Goal: Find contact information: Find contact information

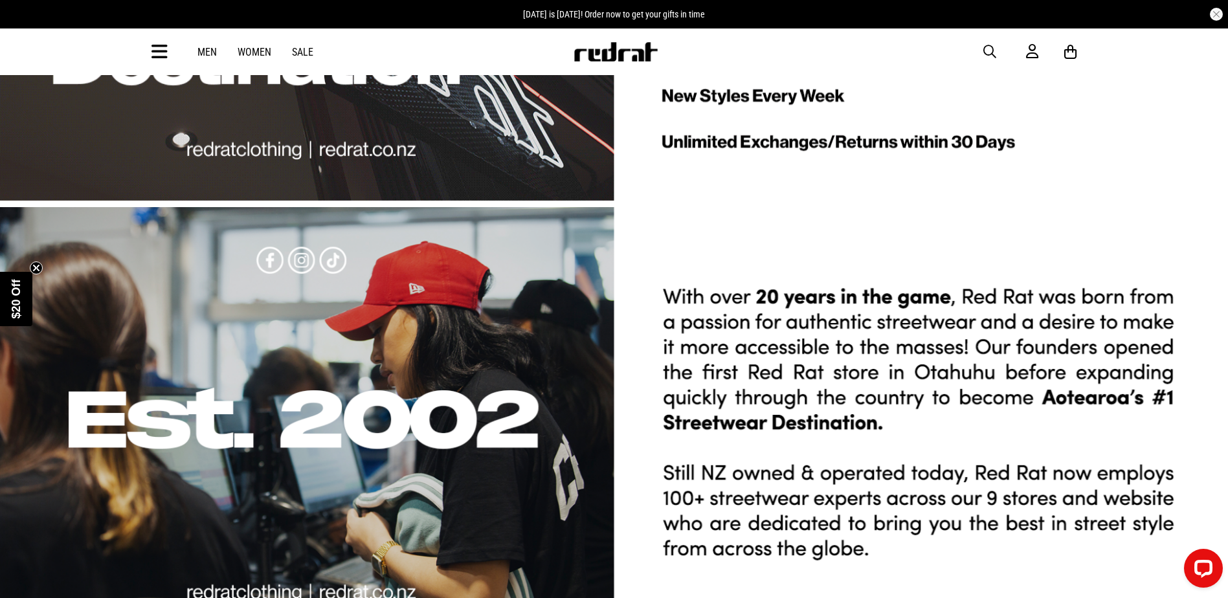
scroll to position [3255, 0]
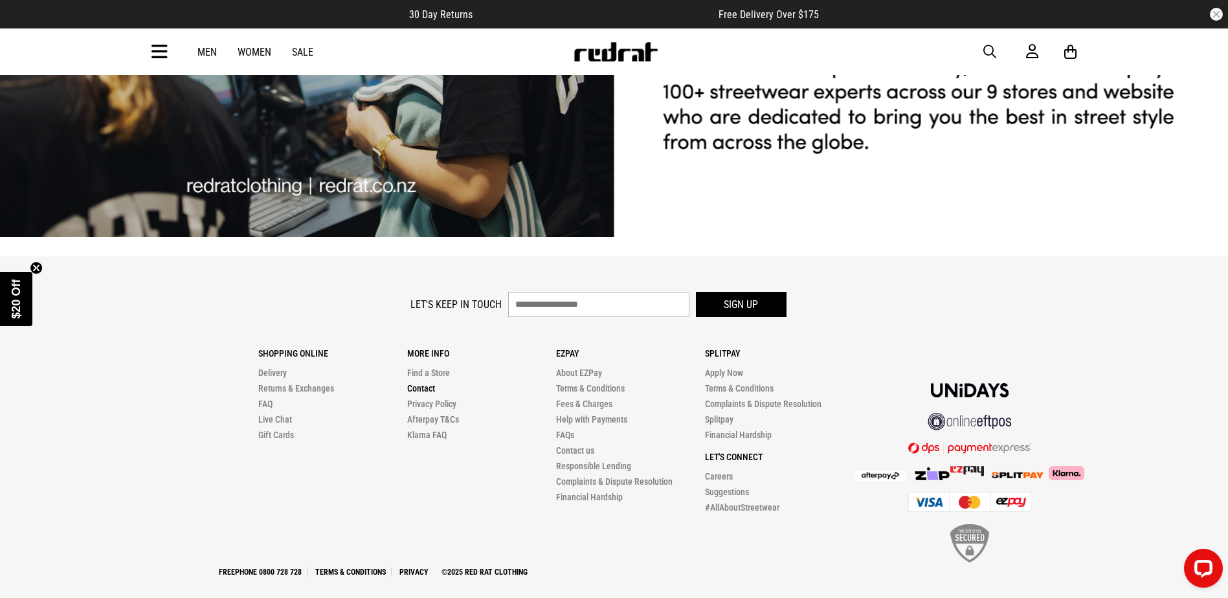
click at [416, 383] on link "Contact" at bounding box center [421, 388] width 28 height 10
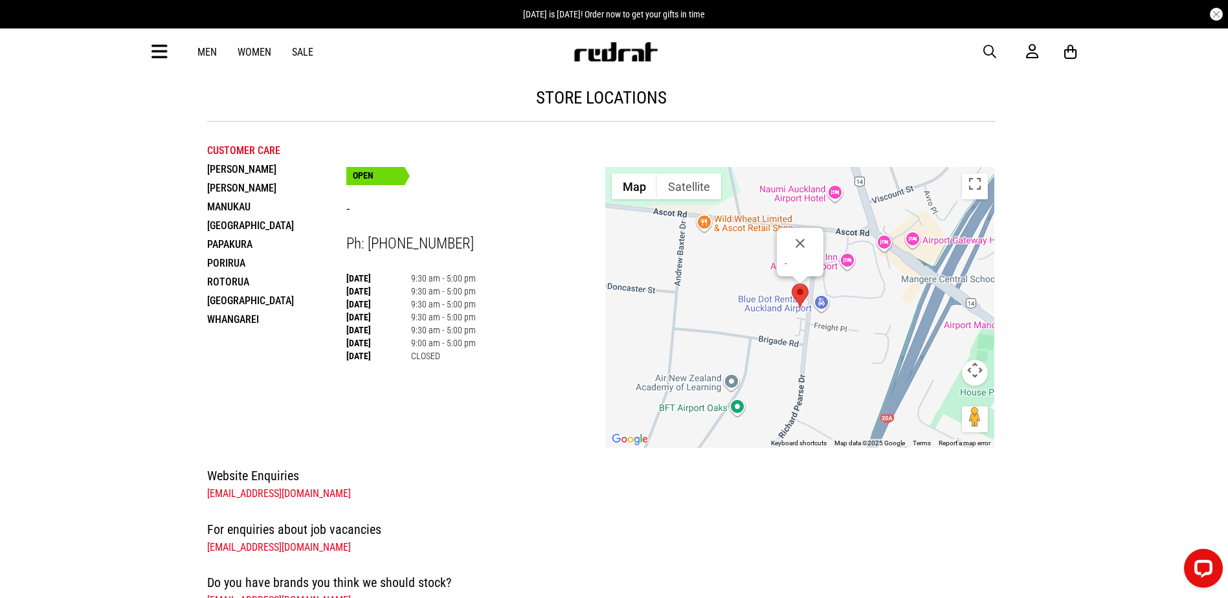
click at [249, 152] on li "Customer Care" at bounding box center [276, 150] width 139 height 19
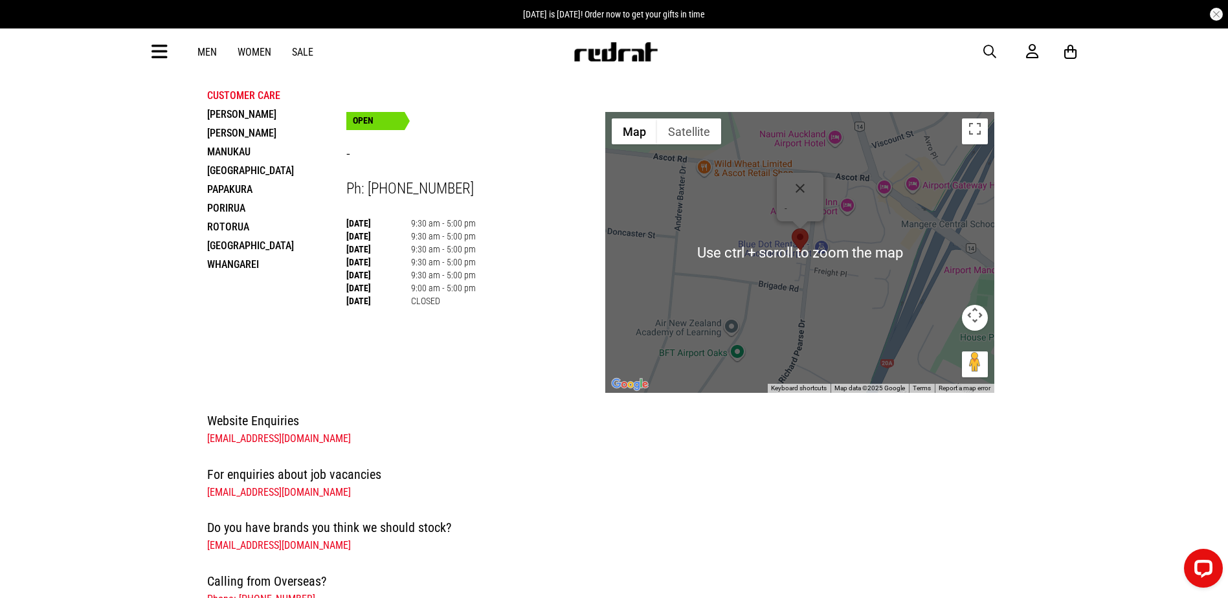
scroll to position [65, 0]
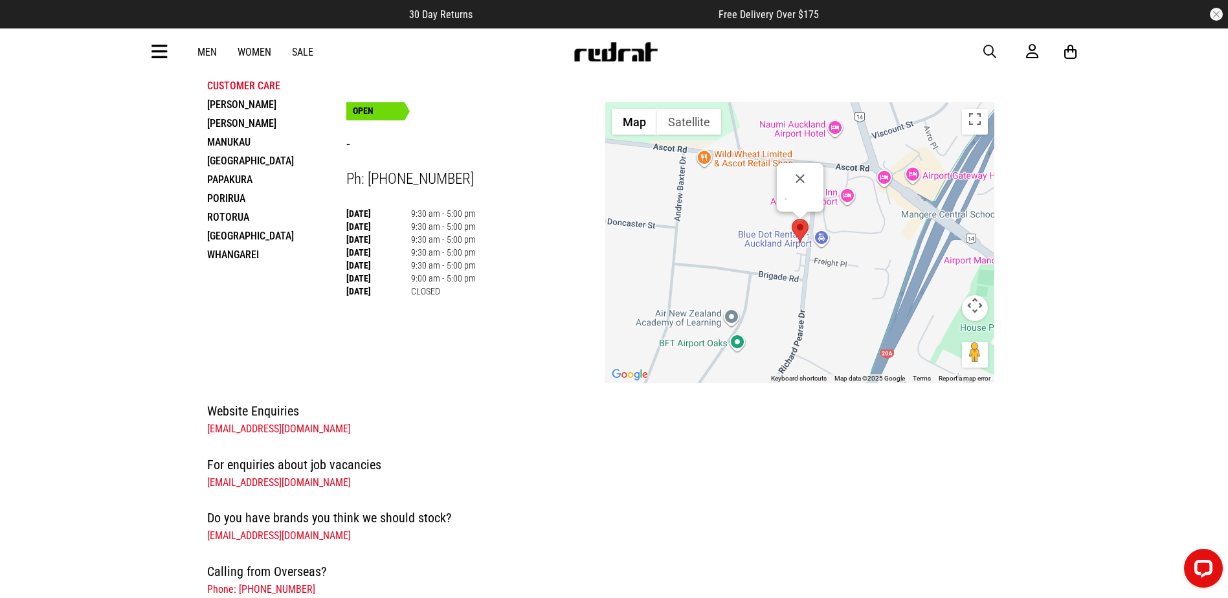
click at [1005, 403] on div "Website Enquiries hello@redrat.co.nz For enquiries about job vacancies jobs@red…" at bounding box center [601, 534] width 809 height 267
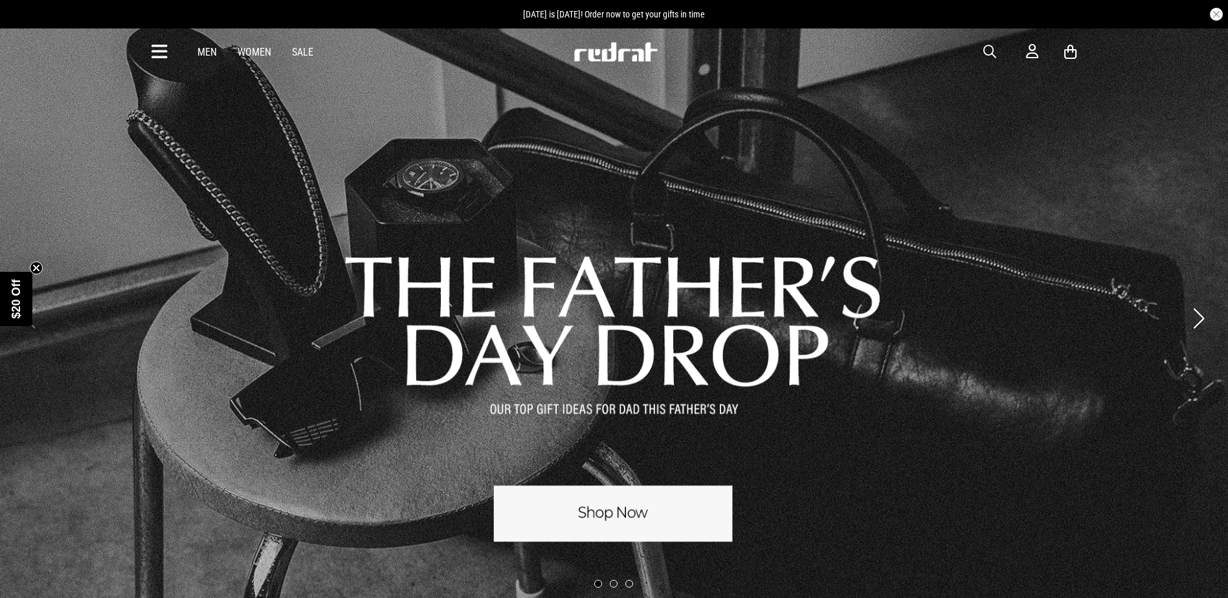
click at [982, 48] on div "Men Women Sale Sign in New Back Footwear Back Mens Back Womens Back Youth & Kid…" at bounding box center [614, 51] width 945 height 47
click at [993, 46] on span "button" at bounding box center [989, 52] width 13 height 16
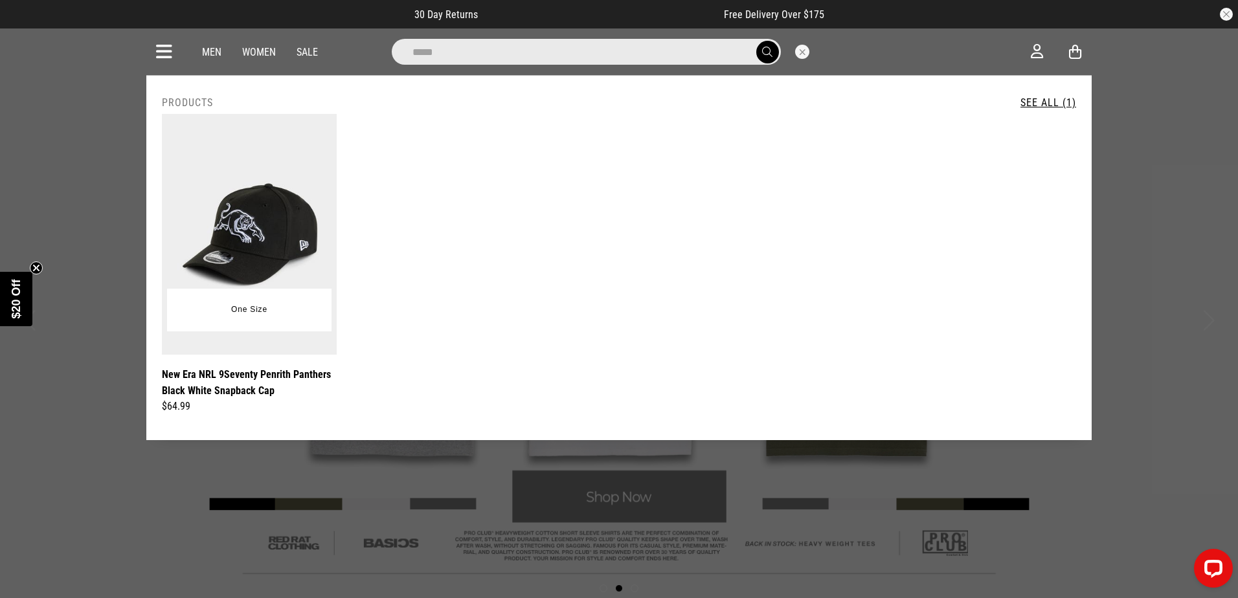
type input "*****"
click at [234, 198] on img at bounding box center [249, 234] width 175 height 241
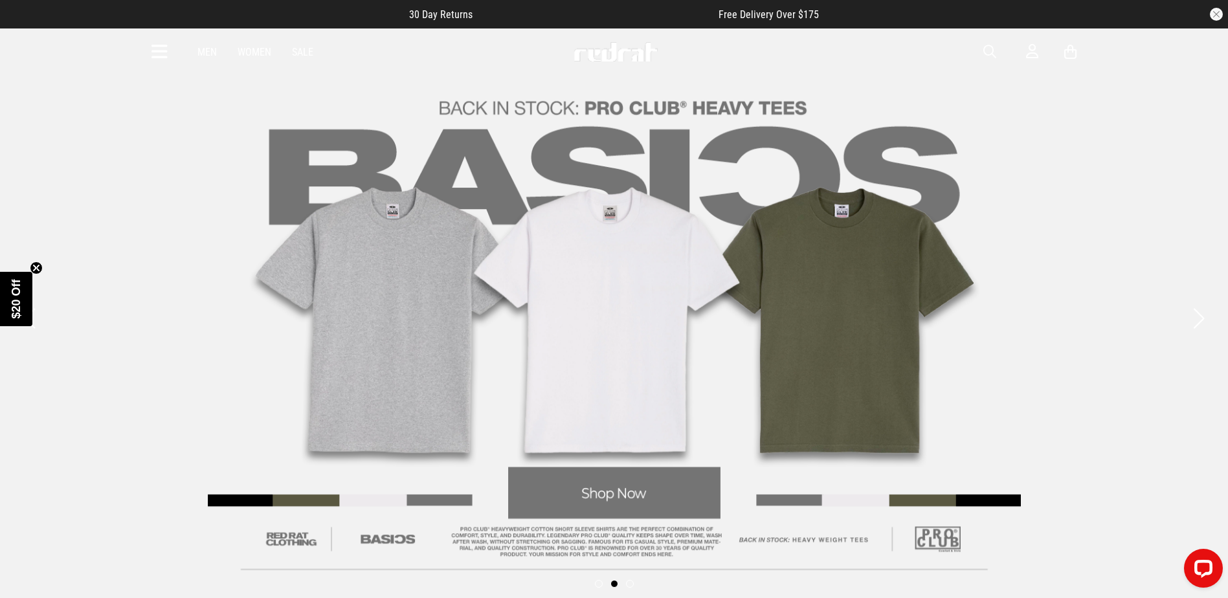
click at [986, 41] on div "Men Women Sale Sign in New Back Footwear Back Mens Back Womens Back Youth & Kid…" at bounding box center [614, 51] width 945 height 47
click at [983, 52] on span "button" at bounding box center [989, 52] width 13 height 16
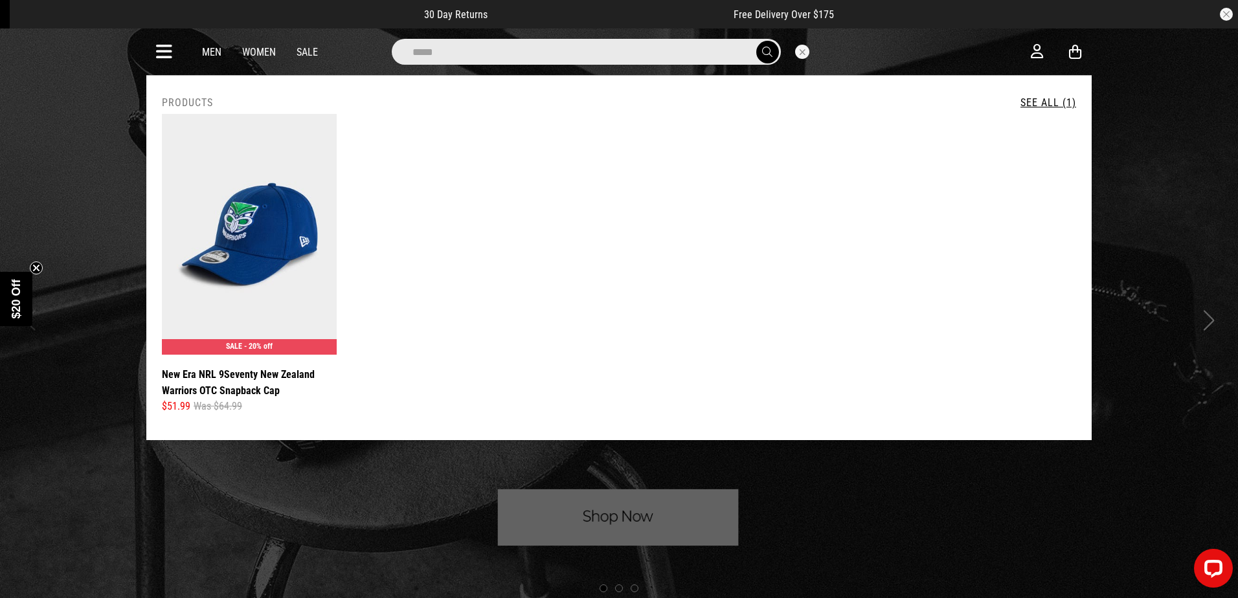
type input "*****"
